Goal: Check status: Check status

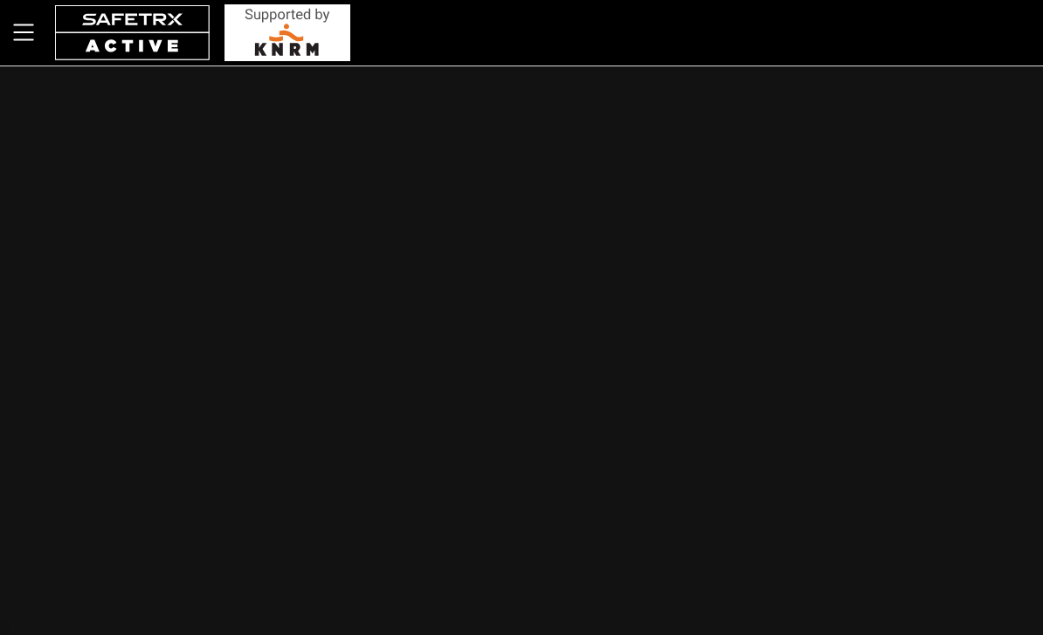
click at [598, 626] on div "Help Neem contact op v1.47.1552 Contacten" at bounding box center [521, 317] width 1043 height 635
